Goal: Navigation & Orientation: Find specific page/section

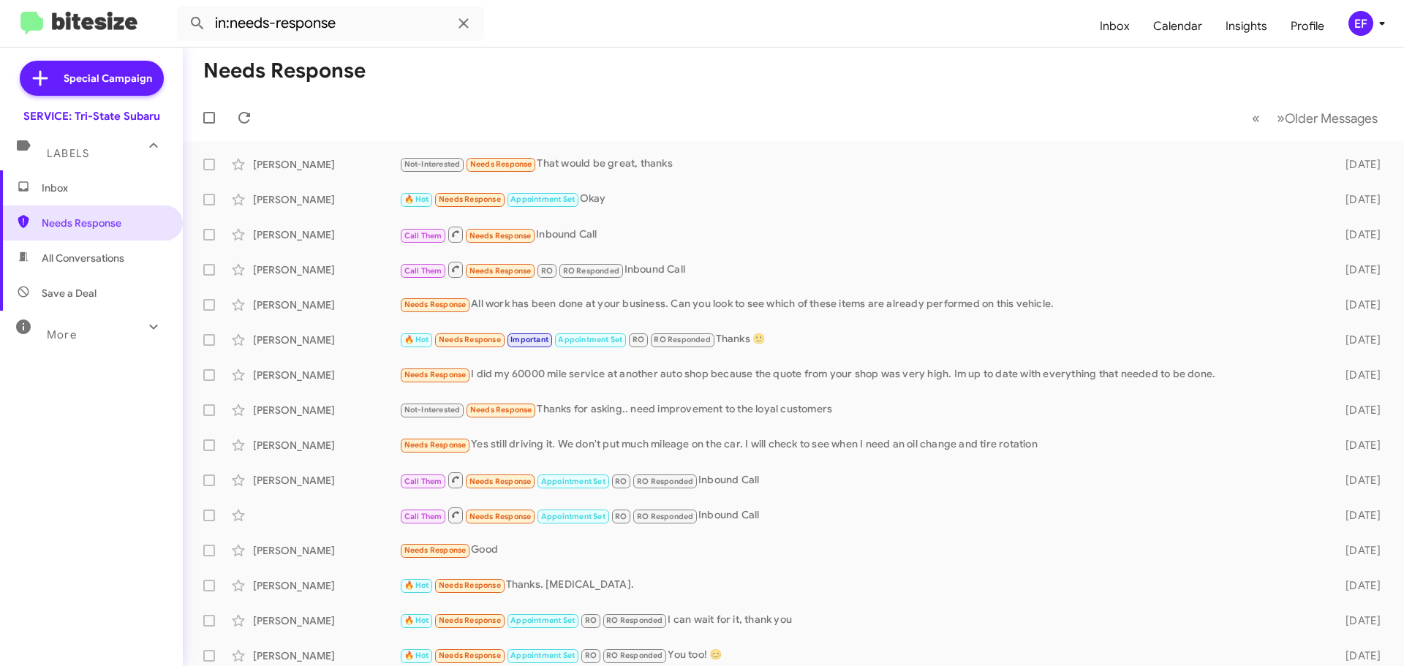
click at [88, 292] on span "Save a Deal" at bounding box center [69, 293] width 55 height 15
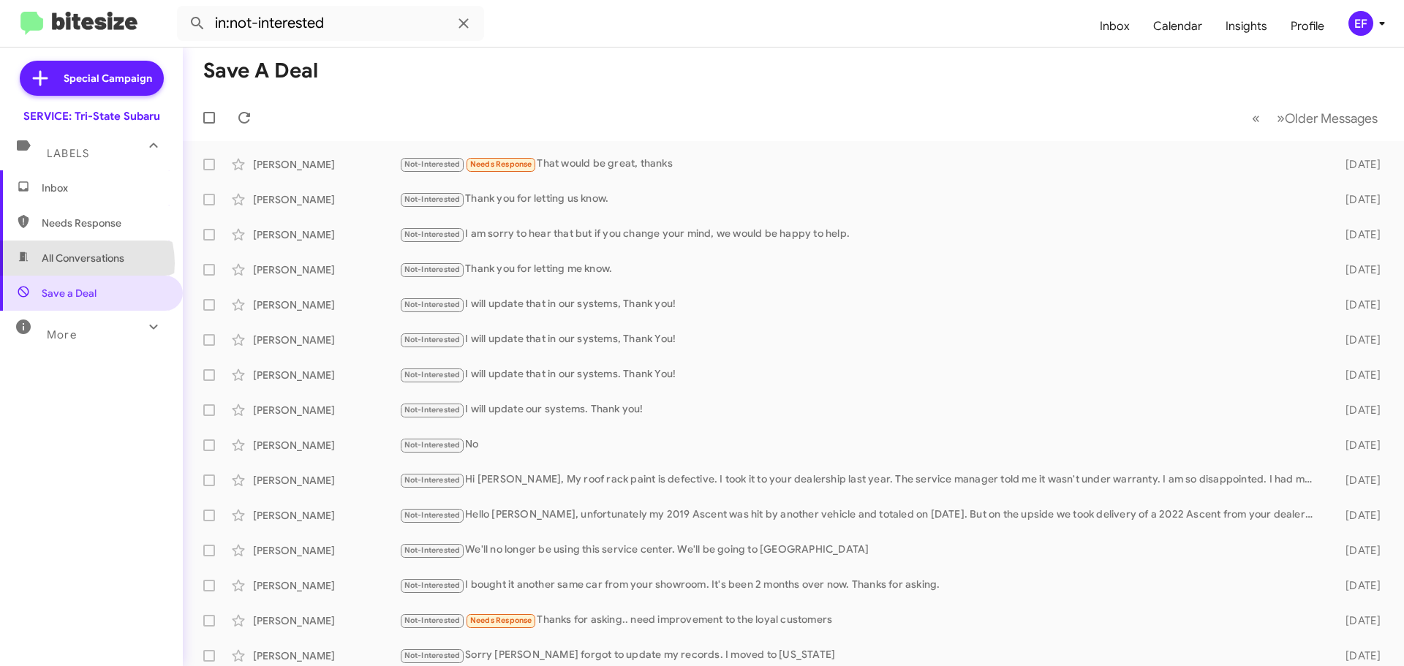
click at [80, 263] on span "All Conversations" at bounding box center [83, 258] width 83 height 15
type input "in:all-conversations"
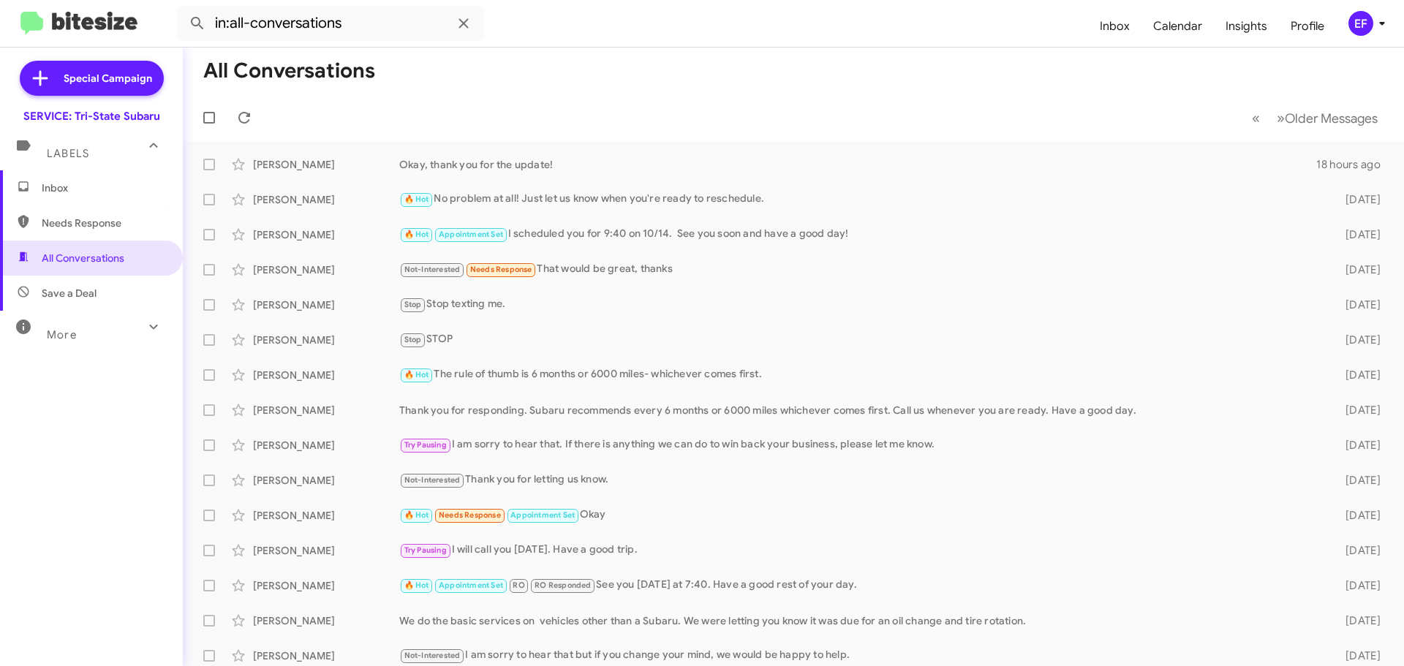
click at [58, 185] on span "Inbox" at bounding box center [104, 188] width 124 height 15
